Goal: Task Accomplishment & Management: Complete application form

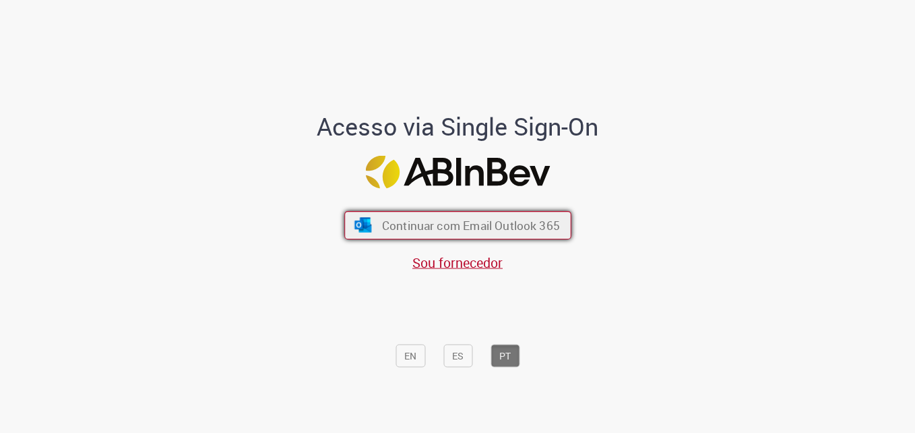
click at [543, 218] on span "Continuar com Email Outlook 365" at bounding box center [470, 225] width 178 height 16
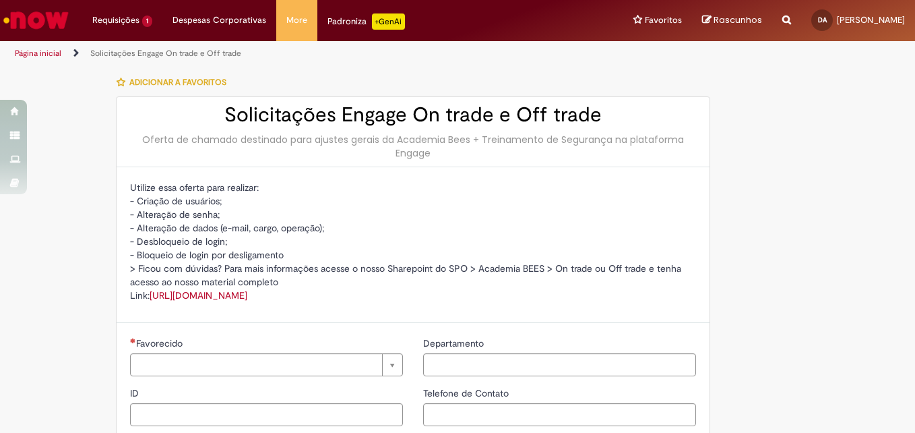
type input "**********"
type input "***"
type input "**********"
